Goal: Information Seeking & Learning: Learn about a topic

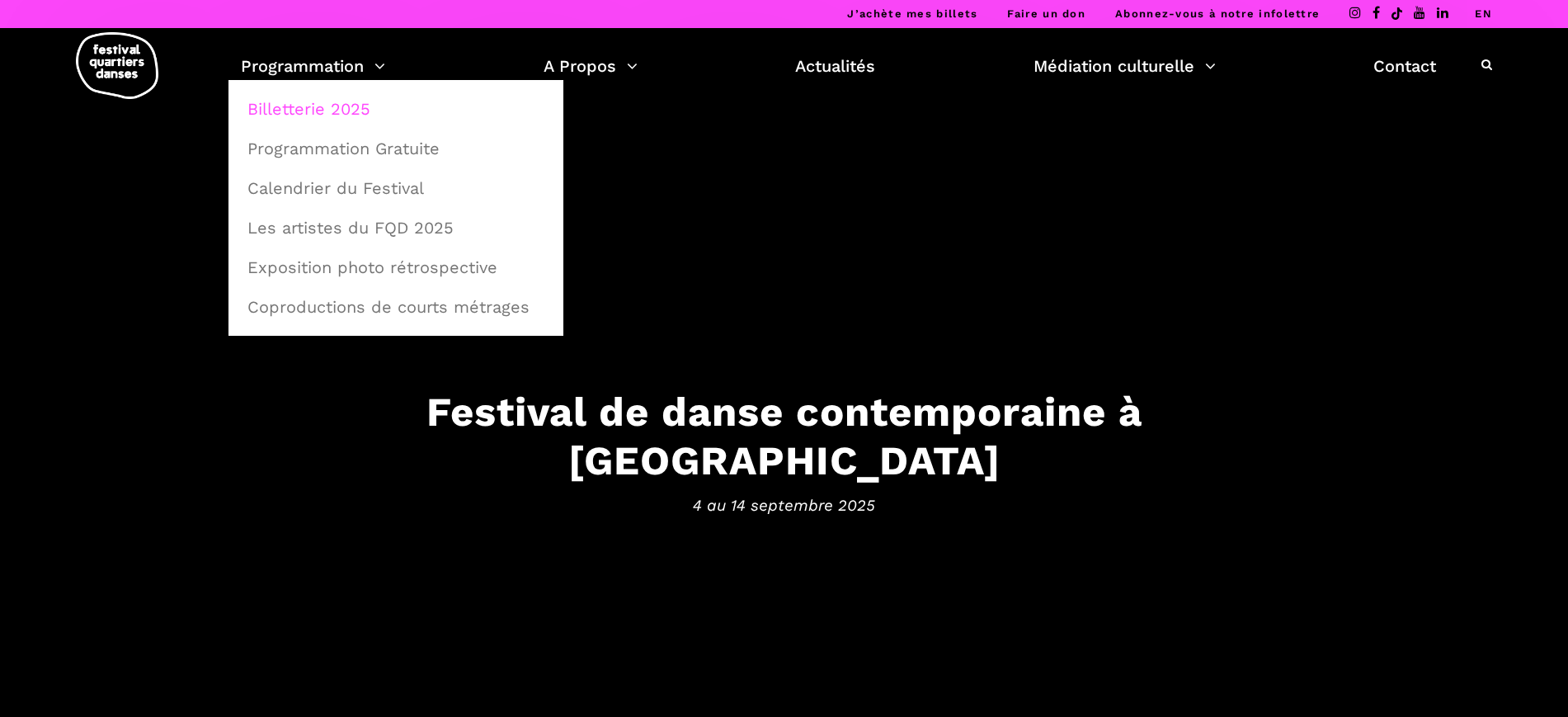
click at [317, 107] on link "Billetterie 2025" at bounding box center [396, 109] width 317 height 38
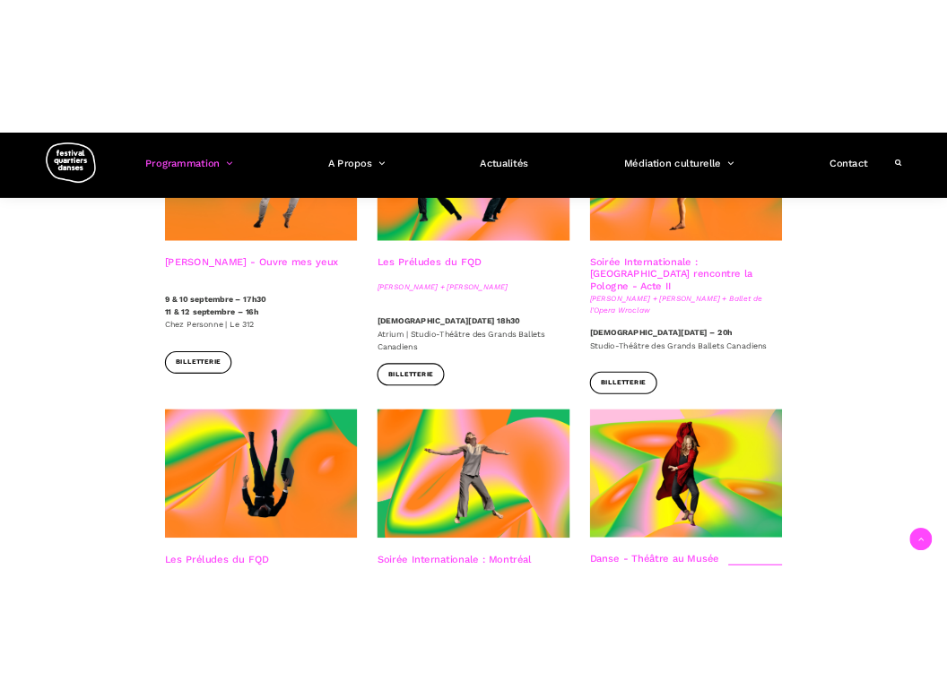
scroll to position [1569, 0]
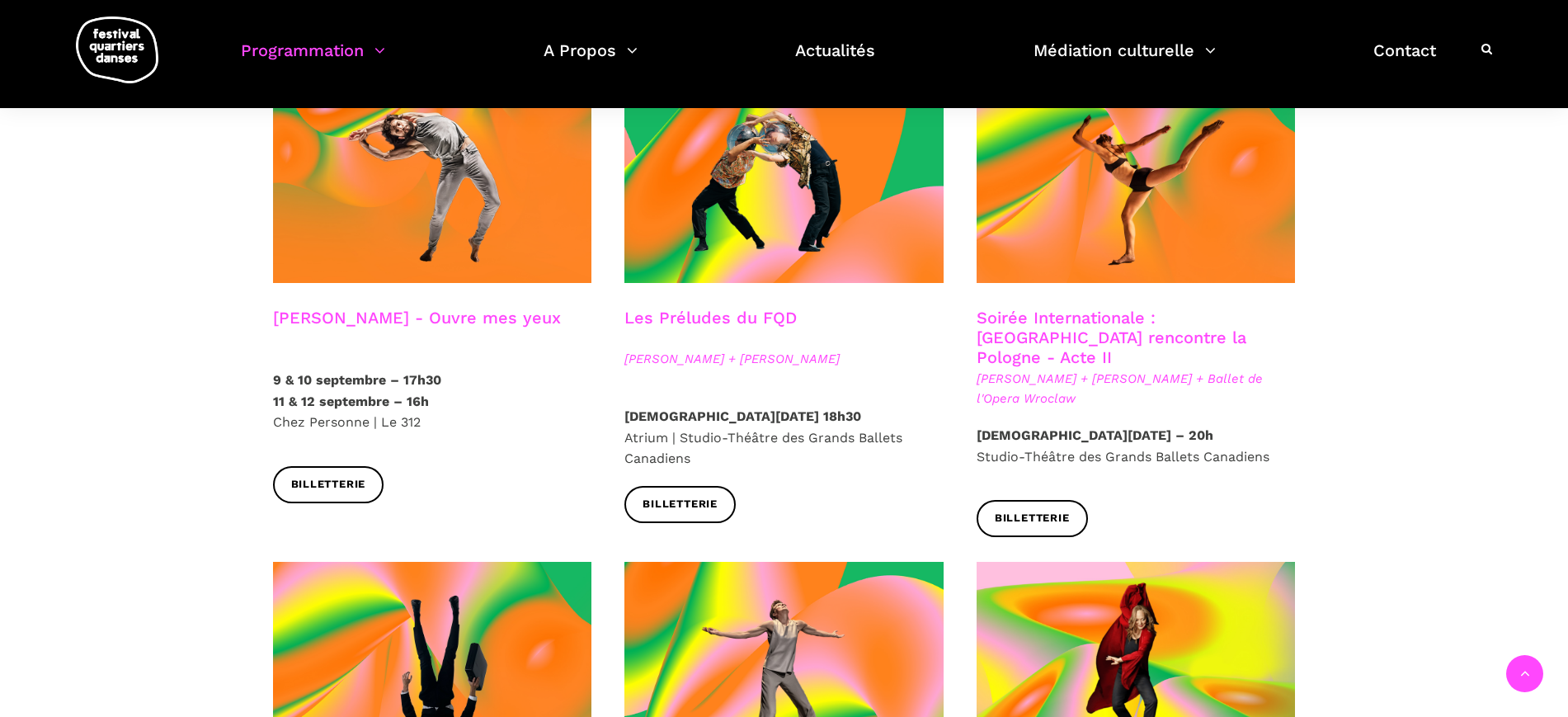
click at [1051, 307] on link "Soirée Internationale : Montréal rencontre la Pologne - Acte II" at bounding box center [1111, 337] width 270 height 60
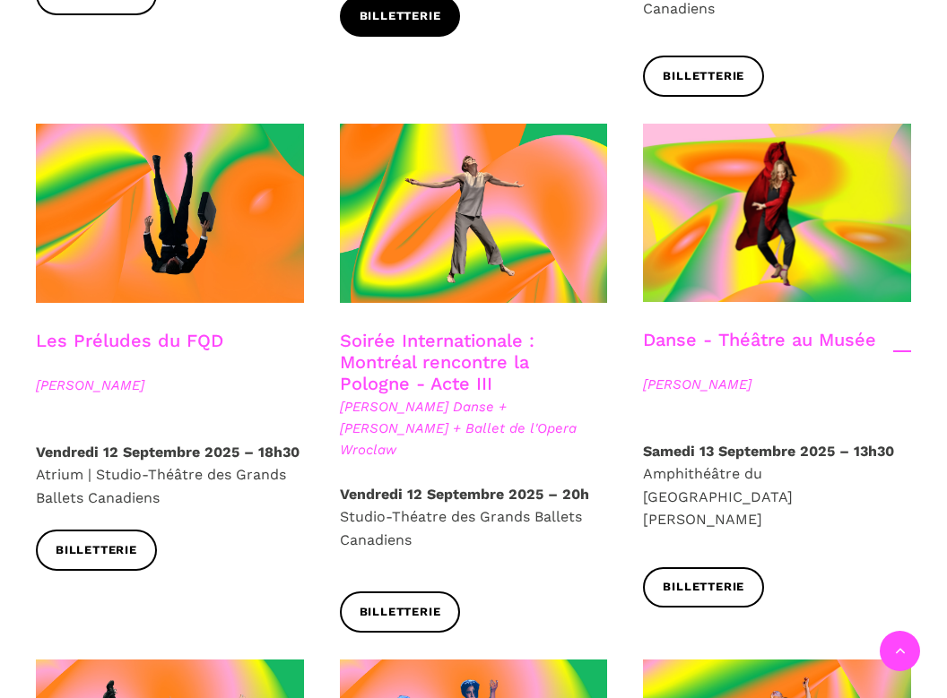
scroll to position [2017, 0]
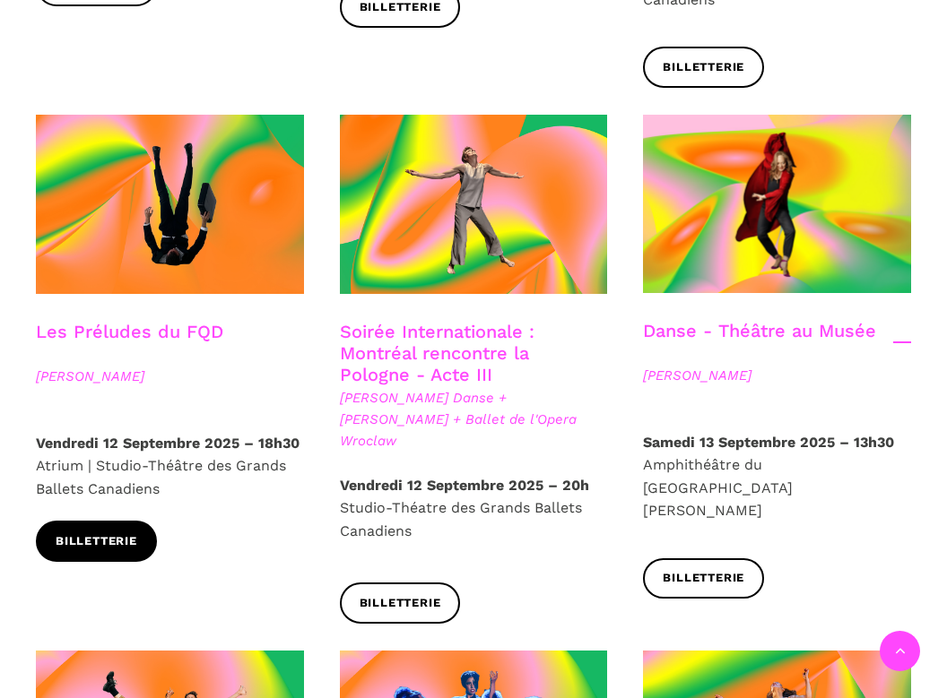
click at [113, 533] on span "Billetterie" at bounding box center [97, 542] width 82 height 19
click at [100, 366] on span "[PERSON_NAME]" at bounding box center [170, 377] width 268 height 22
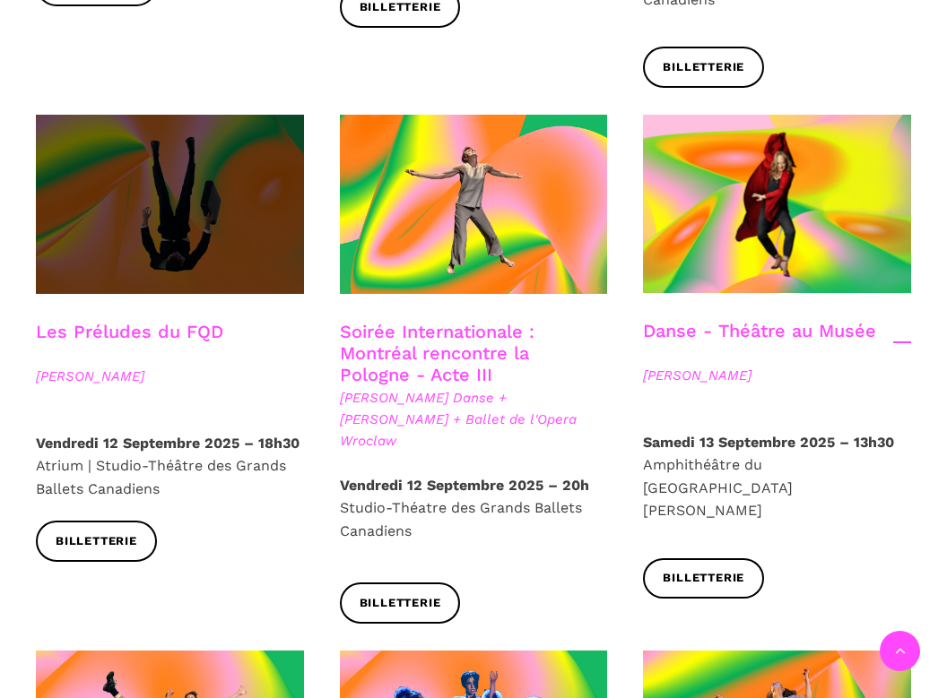
click at [126, 135] on span at bounding box center [170, 204] width 268 height 179
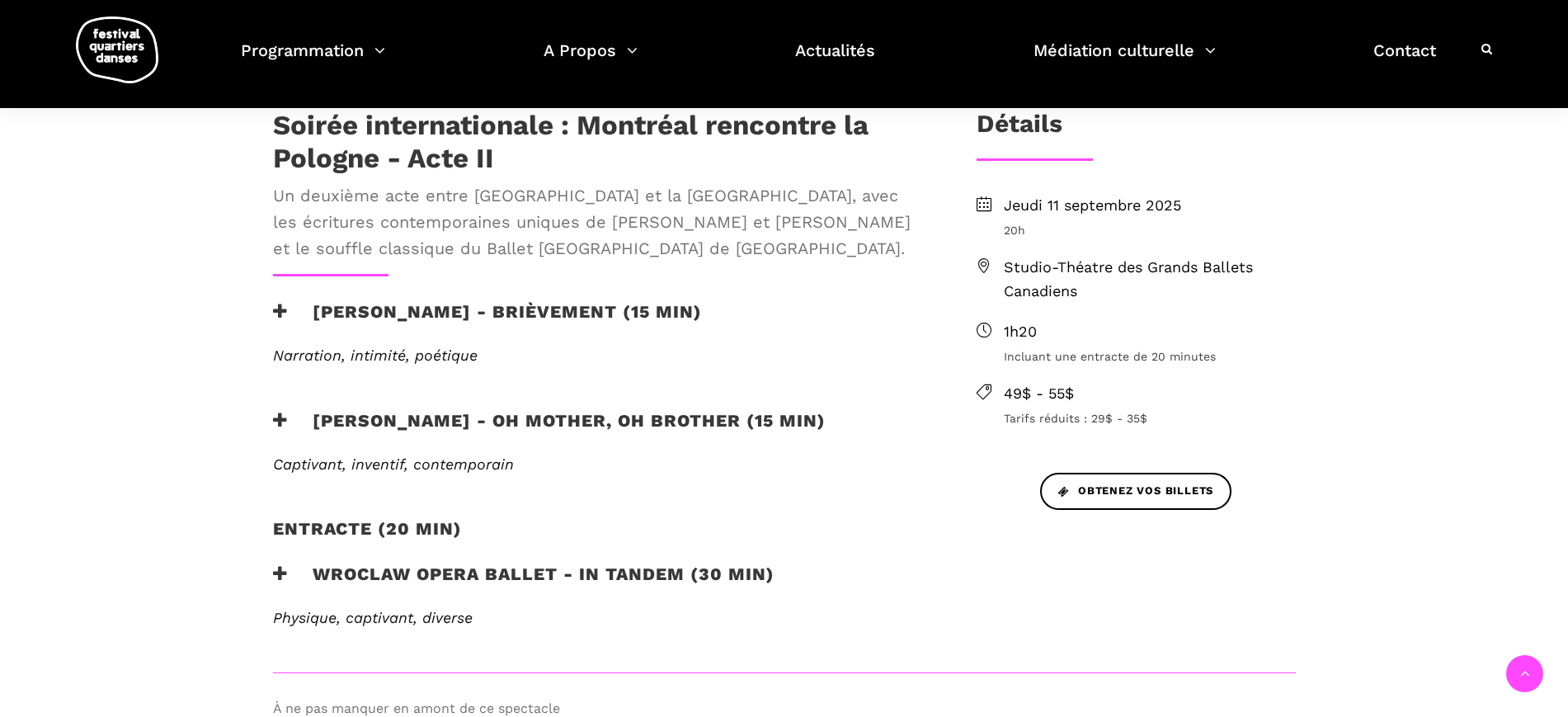
scroll to position [515, 0]
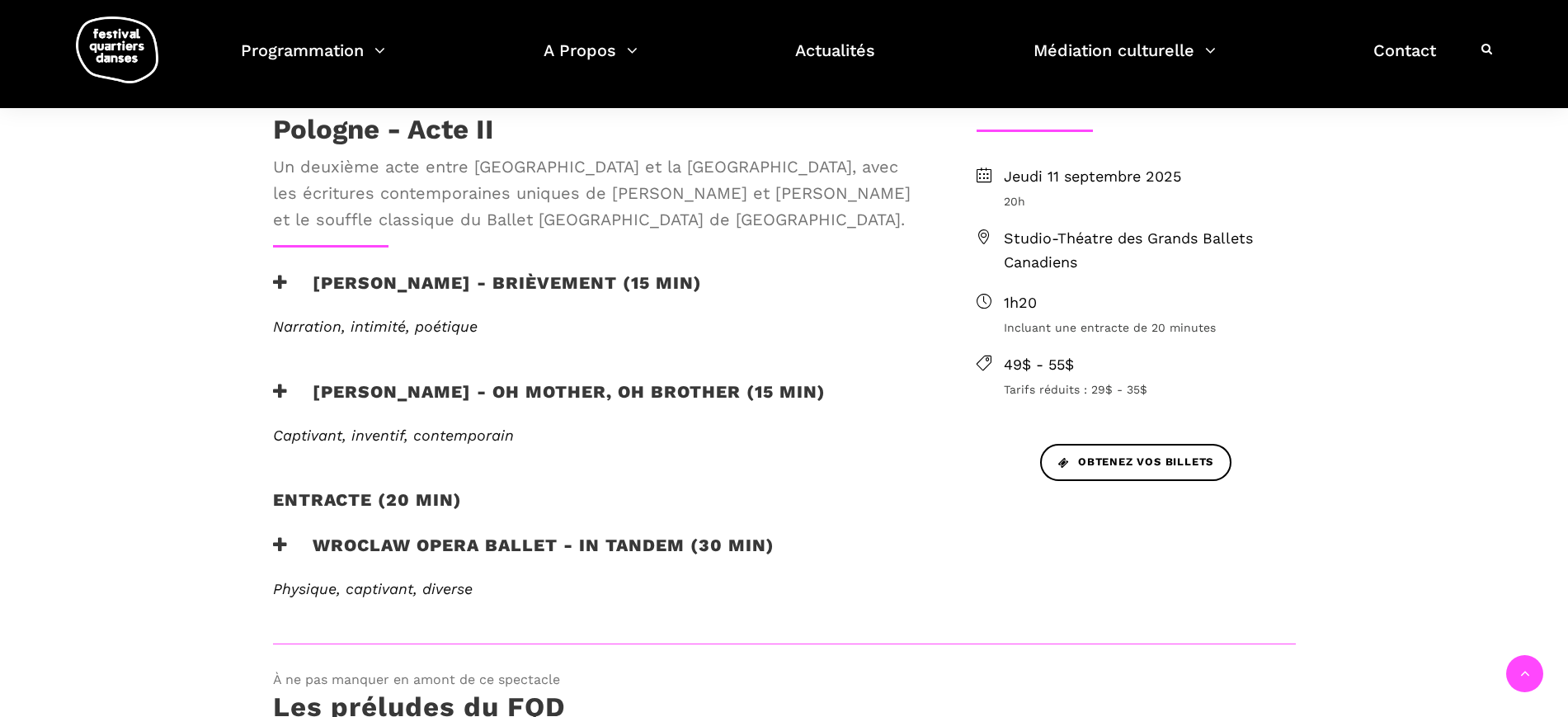
click at [618, 389] on h3 "[PERSON_NAME] - Oh mother, oh brother (15 min)" at bounding box center [549, 401] width 553 height 41
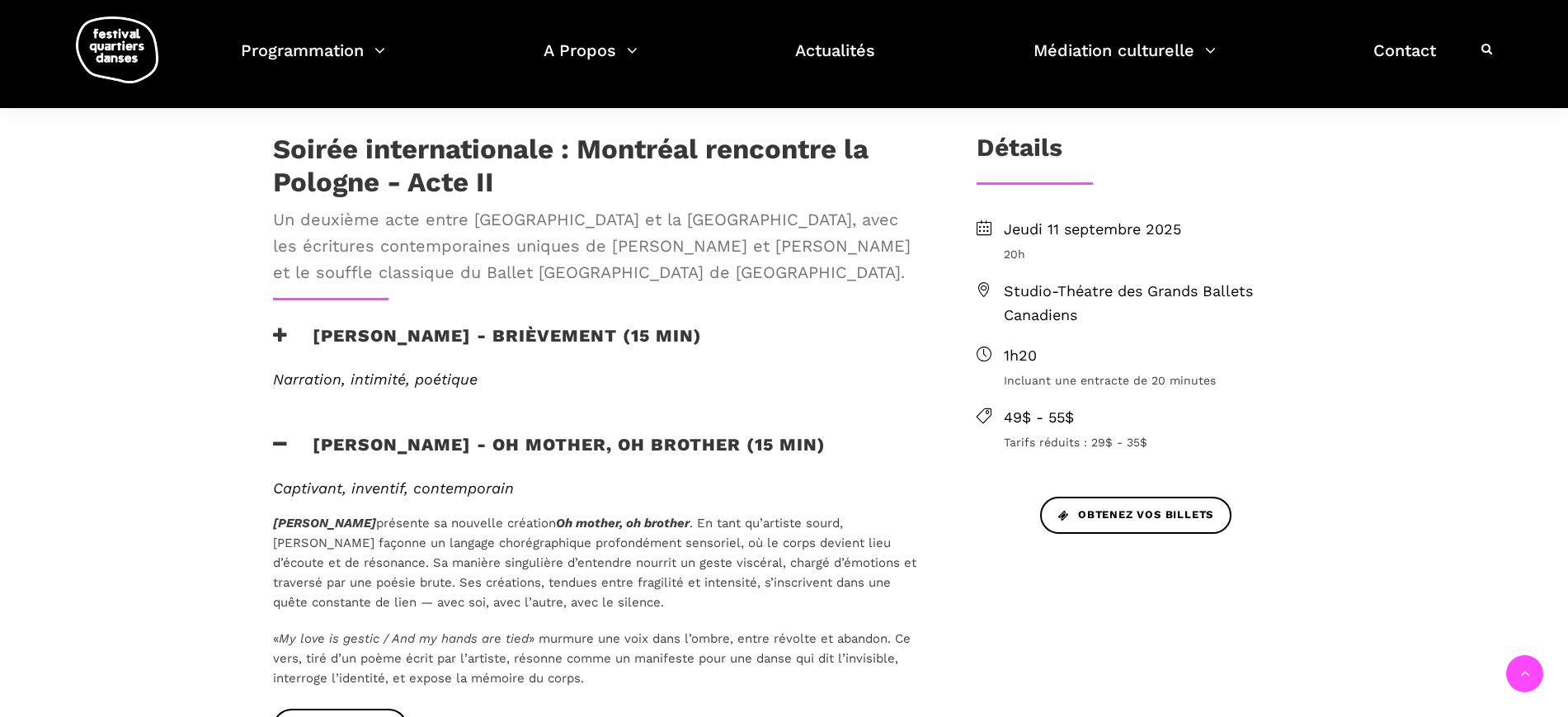
scroll to position [412, 0]
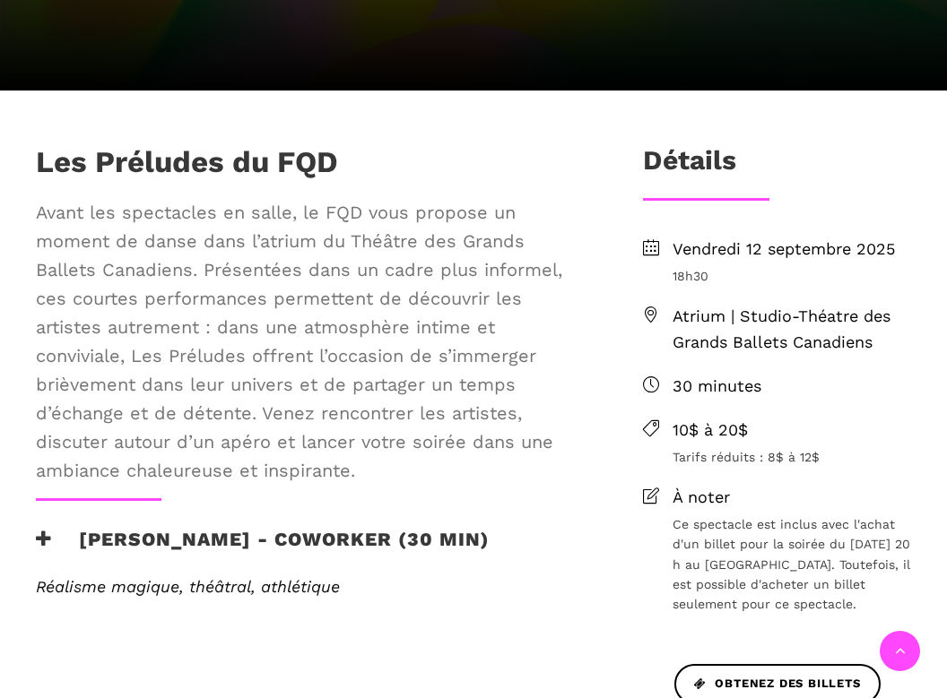
scroll to position [560, 0]
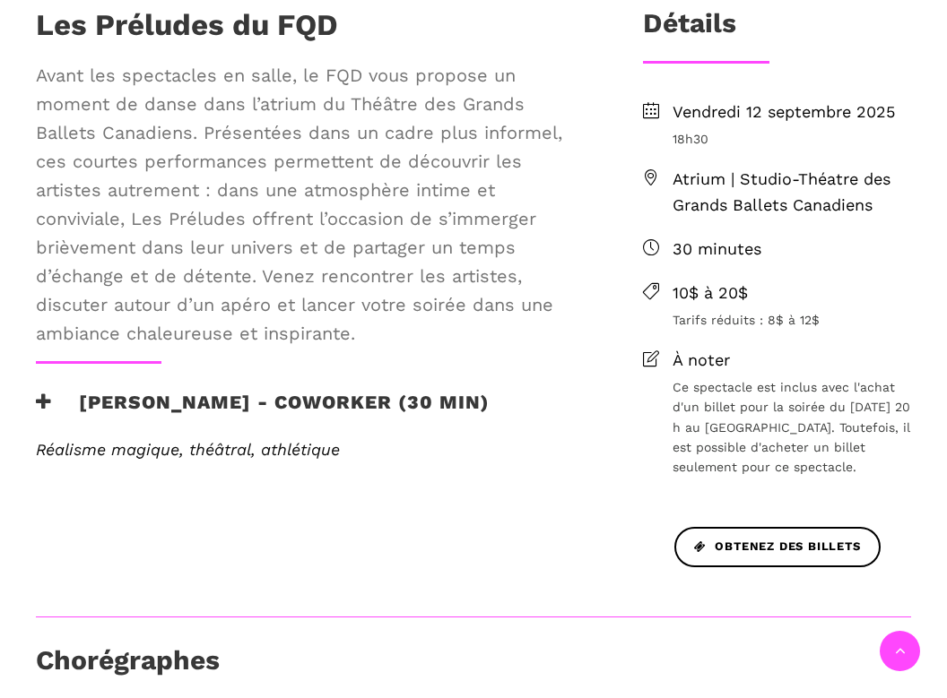
click at [273, 403] on h3 "[PERSON_NAME] - Coworker (30 min)" at bounding box center [263, 413] width 454 height 45
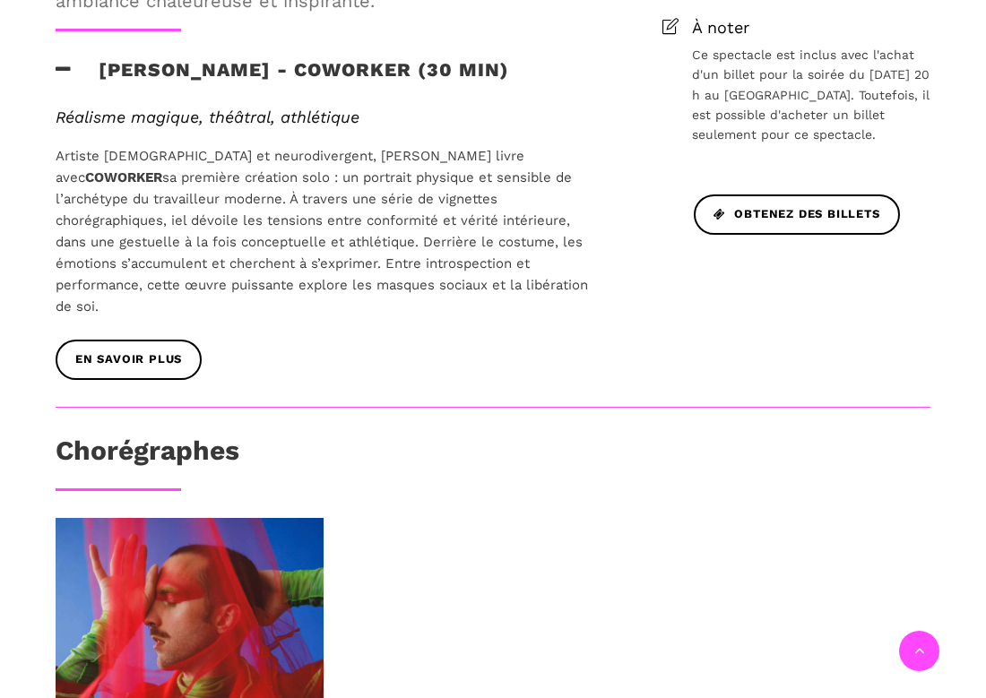
scroll to position [897, 0]
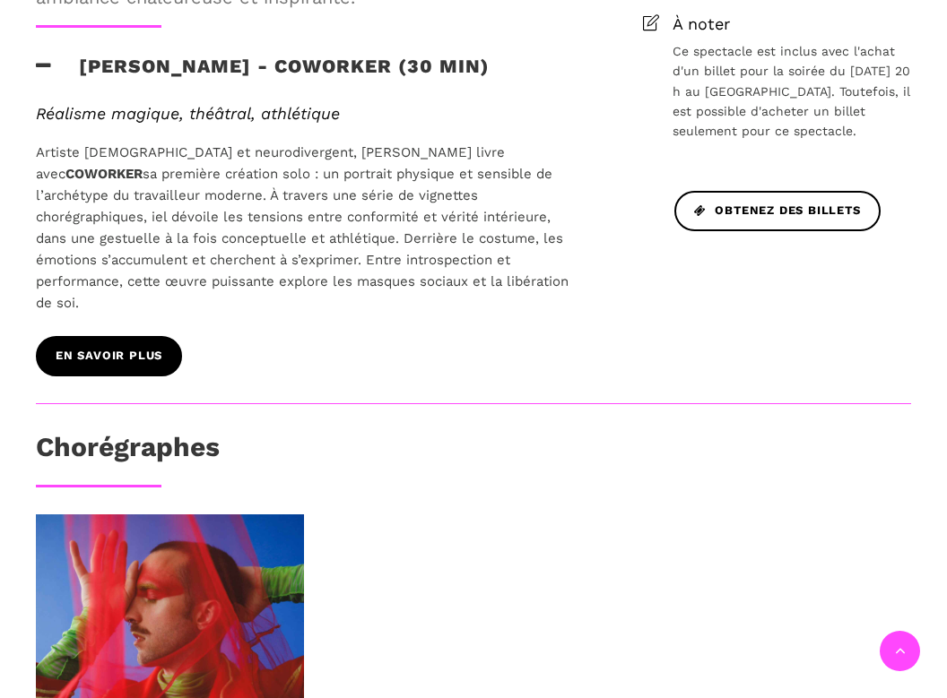
click at [143, 347] on span "En savoir plus" at bounding box center [109, 356] width 107 height 19
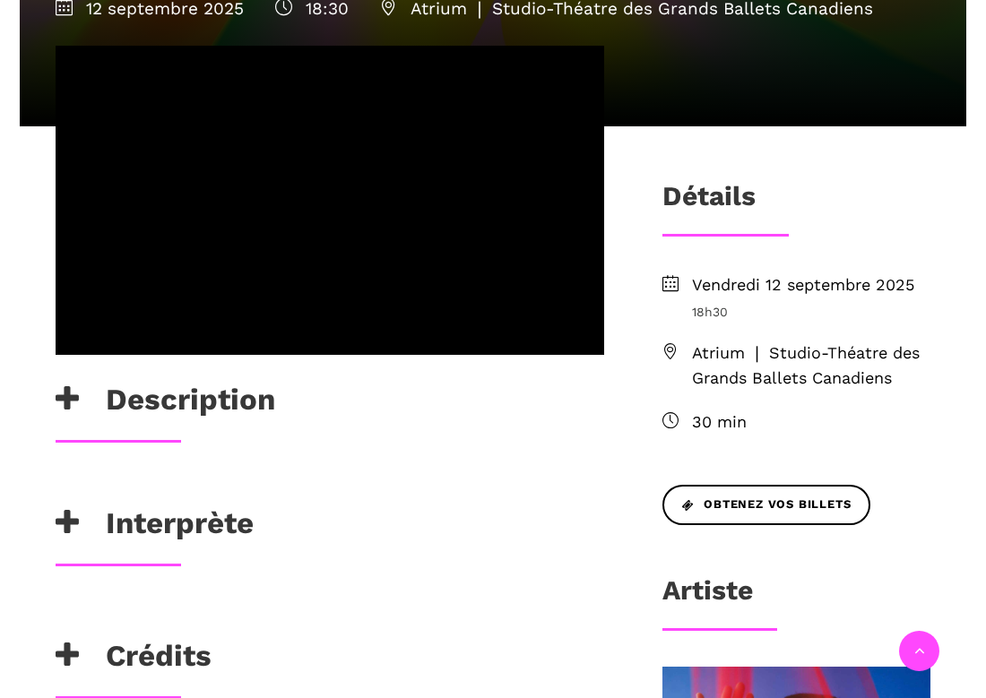
scroll to position [672, 0]
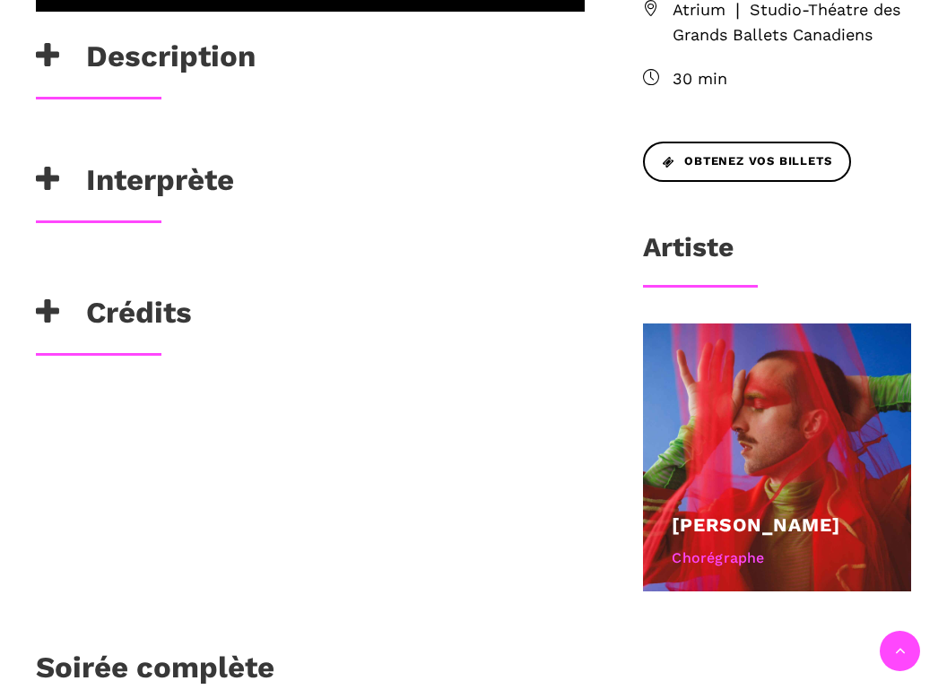
click at [166, 186] on h3 "Interprète" at bounding box center [135, 184] width 198 height 45
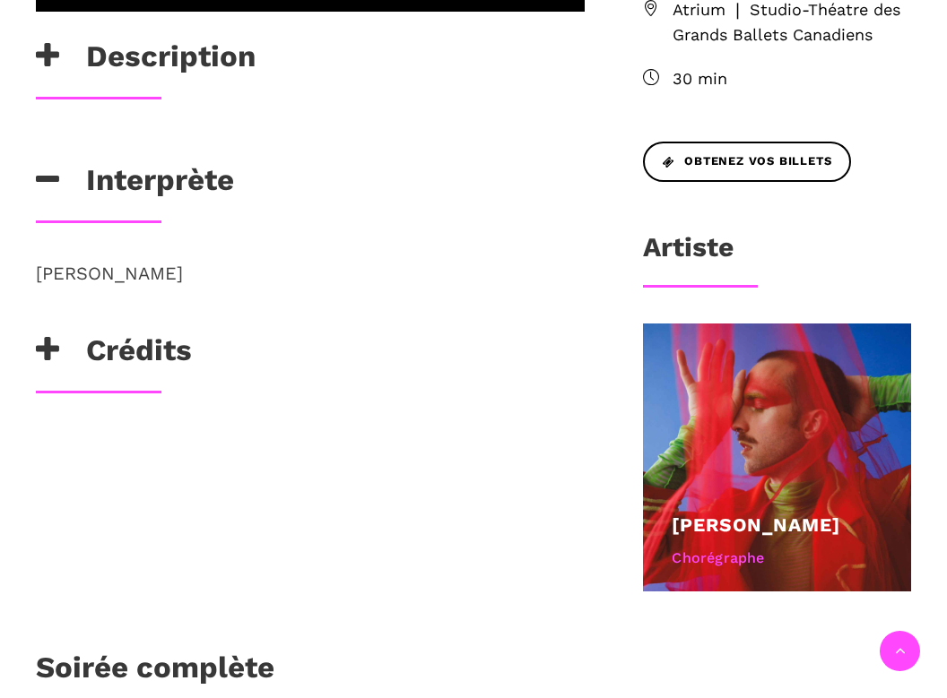
click at [102, 71] on h3 "Description" at bounding box center [146, 61] width 220 height 45
